Goal: Information Seeking & Learning: Learn about a topic

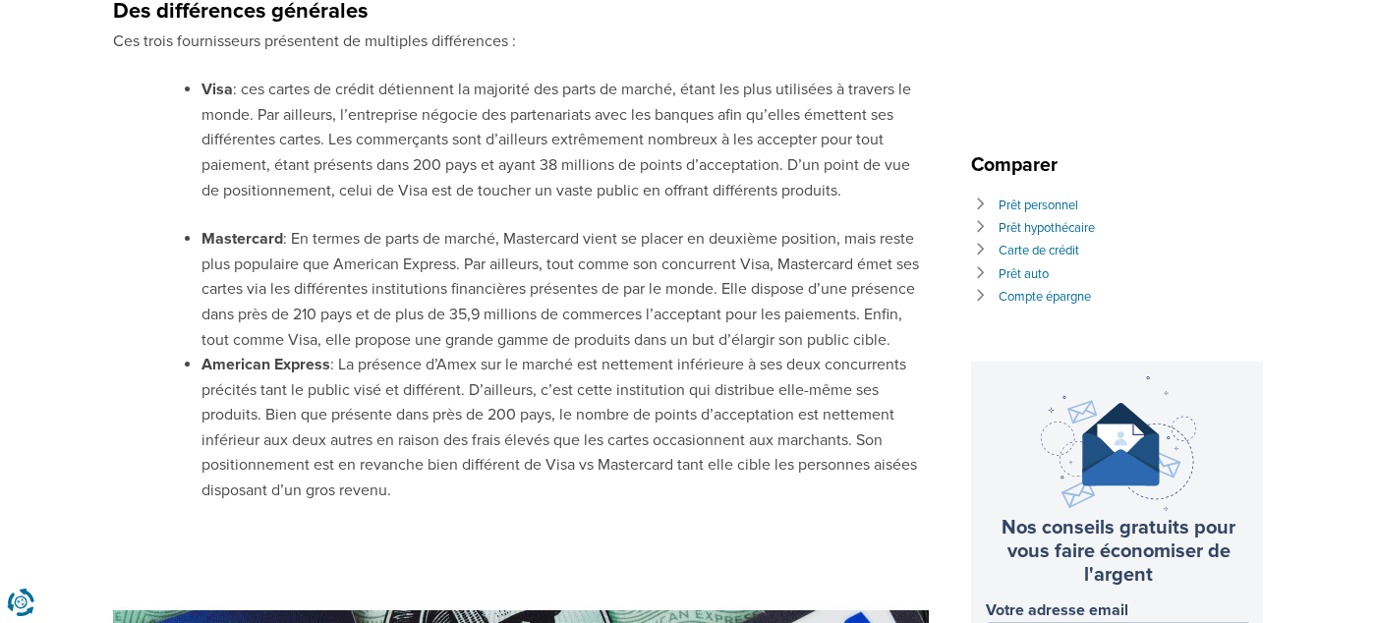
scroll to position [839, 0]
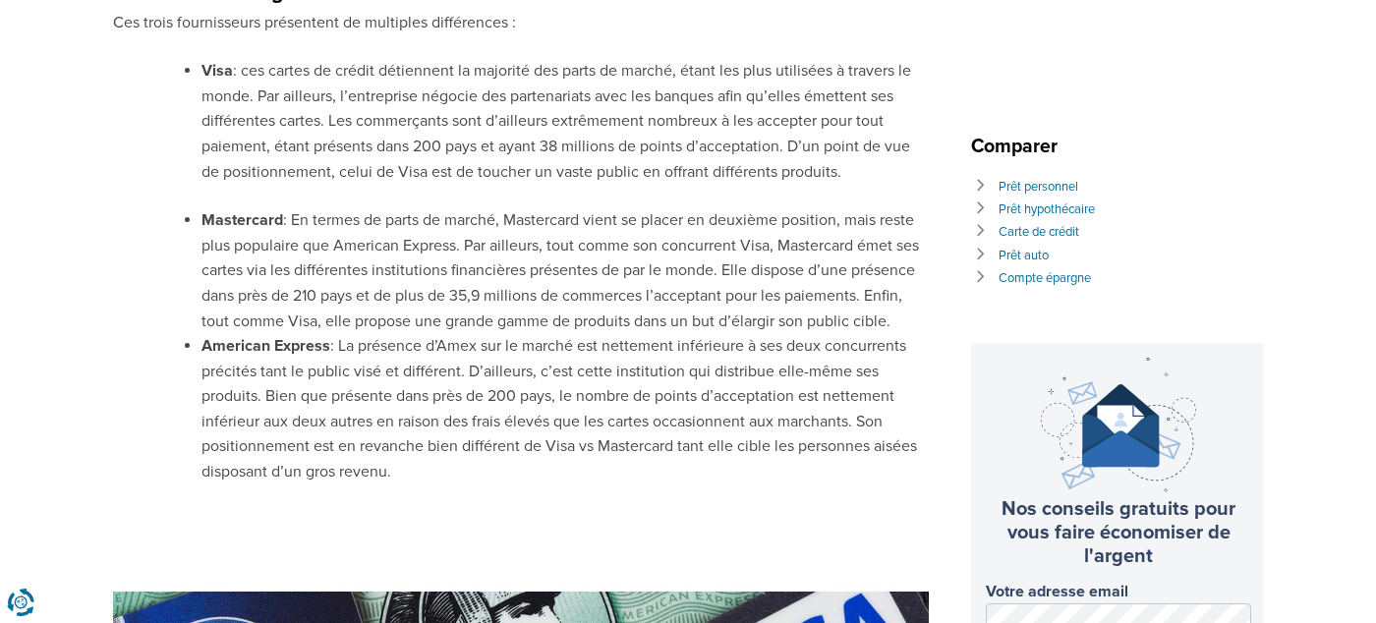
drag, startPoint x: 414, startPoint y: 483, endPoint x: 180, endPoint y: 353, distance: 267.6
click at [180, 353] on ul "American Express : La présence d’Amex sur le marché est nettement inférieure à …" at bounding box center [550, 409] width 757 height 151
click at [359, 459] on li "American Express : La présence d’Amex sur le marché est nettement inférieure à …" at bounding box center [566, 409] width 728 height 151
drag, startPoint x: 388, startPoint y: 475, endPoint x: 234, endPoint y: 209, distance: 307.1
click at [234, 209] on ul "Mastercard : En termes de parts de marché, Mastercard vient se placer en deuxiè…" at bounding box center [536, 346] width 787 height 277
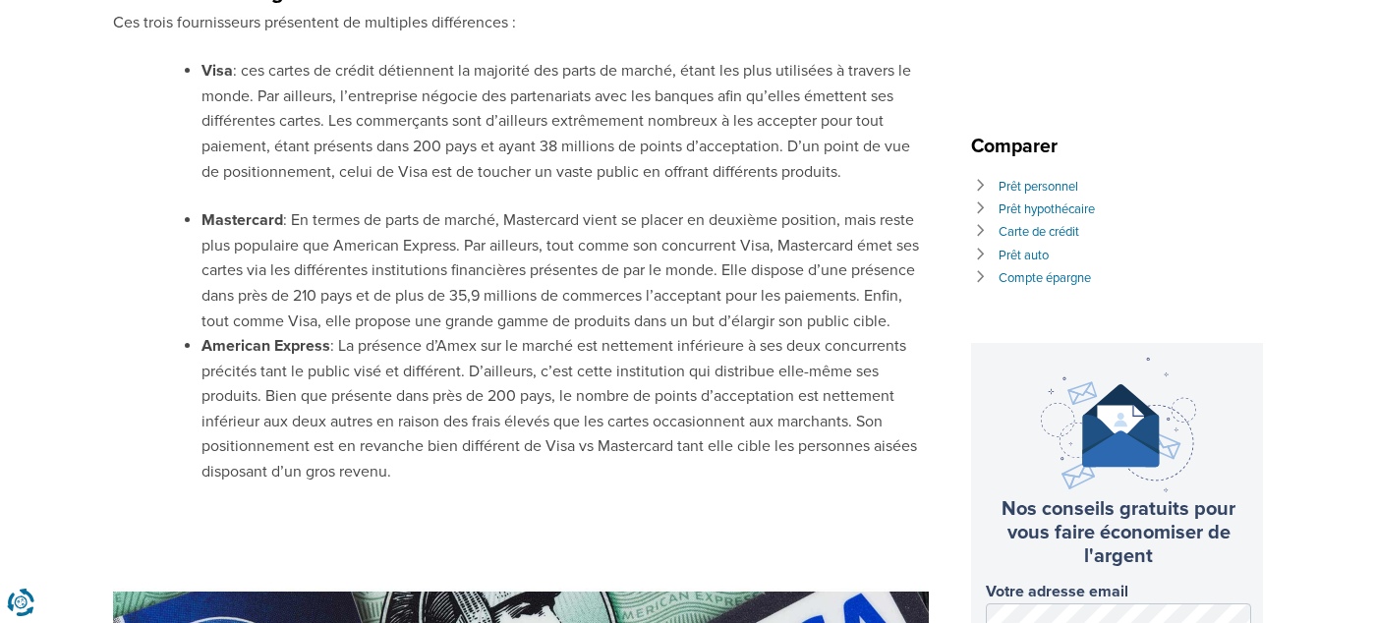
click at [234, 209] on li "Mastercard : En termes de parts de marché, Mastercard vient se placer en deuxiè…" at bounding box center [566, 271] width 728 height 126
drag, startPoint x: 379, startPoint y: 460, endPoint x: 217, endPoint y: 185, distance: 319.0
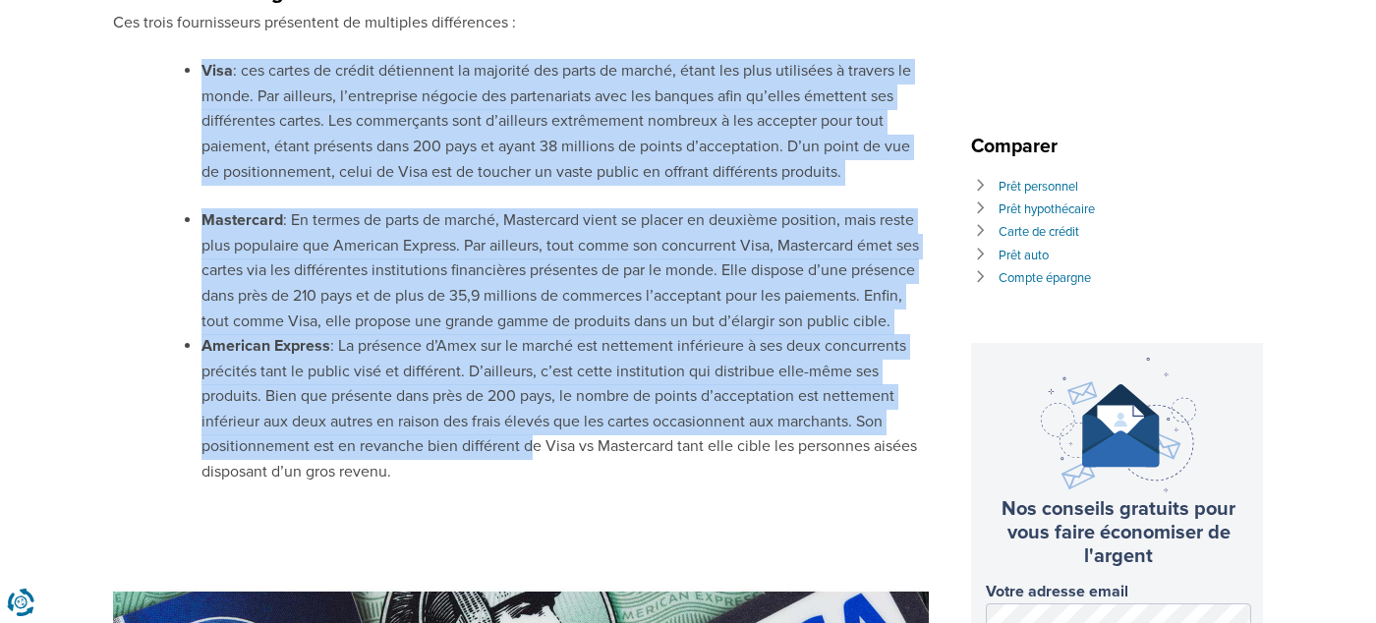
drag, startPoint x: 198, startPoint y: 69, endPoint x: 469, endPoint y: 460, distance: 476.2
click at [469, 460] on li "American Express : La présence d’Amex sur le marché est nettement inférieure à …" at bounding box center [566, 409] width 728 height 151
